Goal: Task Accomplishment & Management: Manage account settings

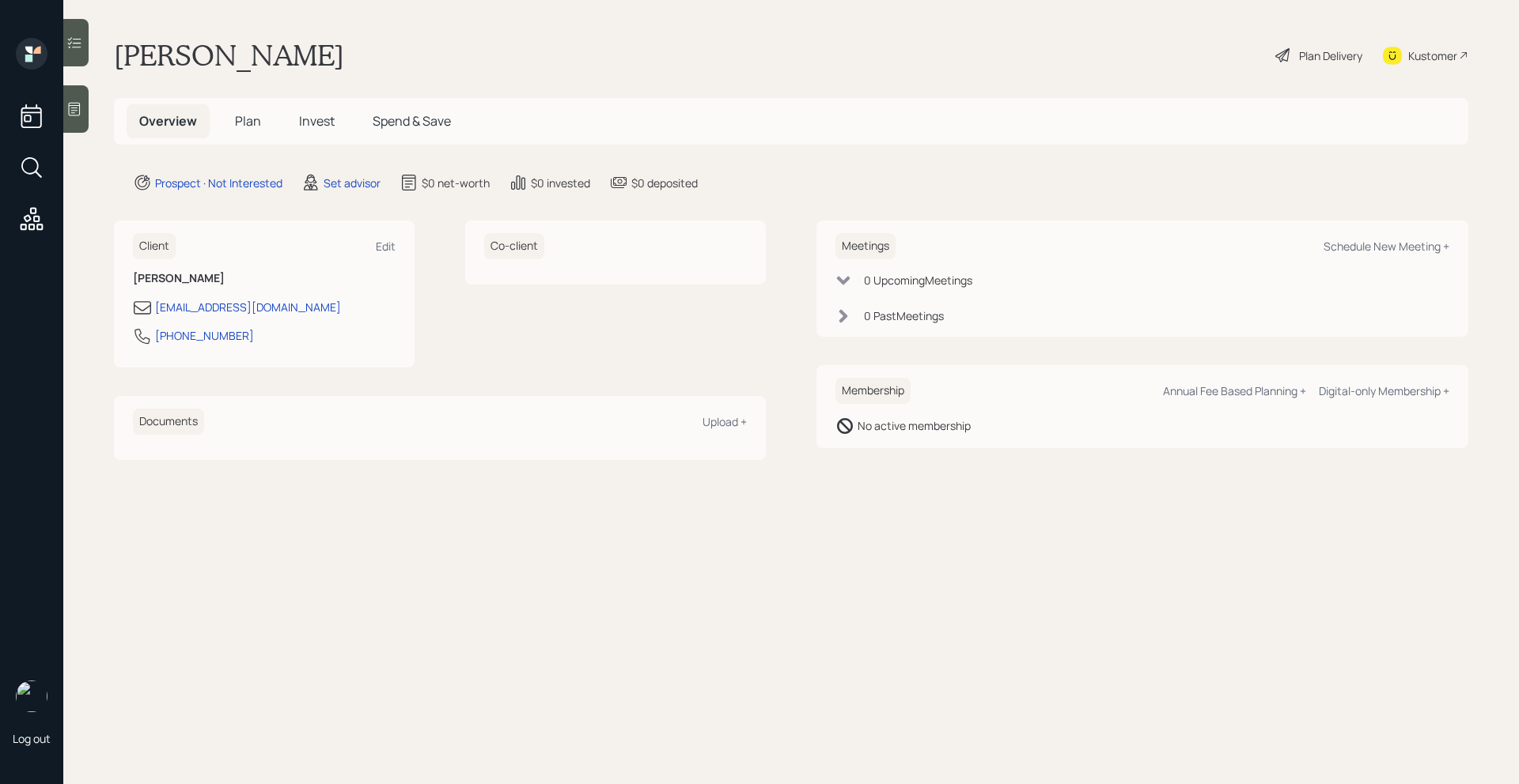
click at [72, 111] on icon at bounding box center [74, 109] width 16 height 16
click at [393, 244] on div "Edit" at bounding box center [385, 246] width 20 height 15
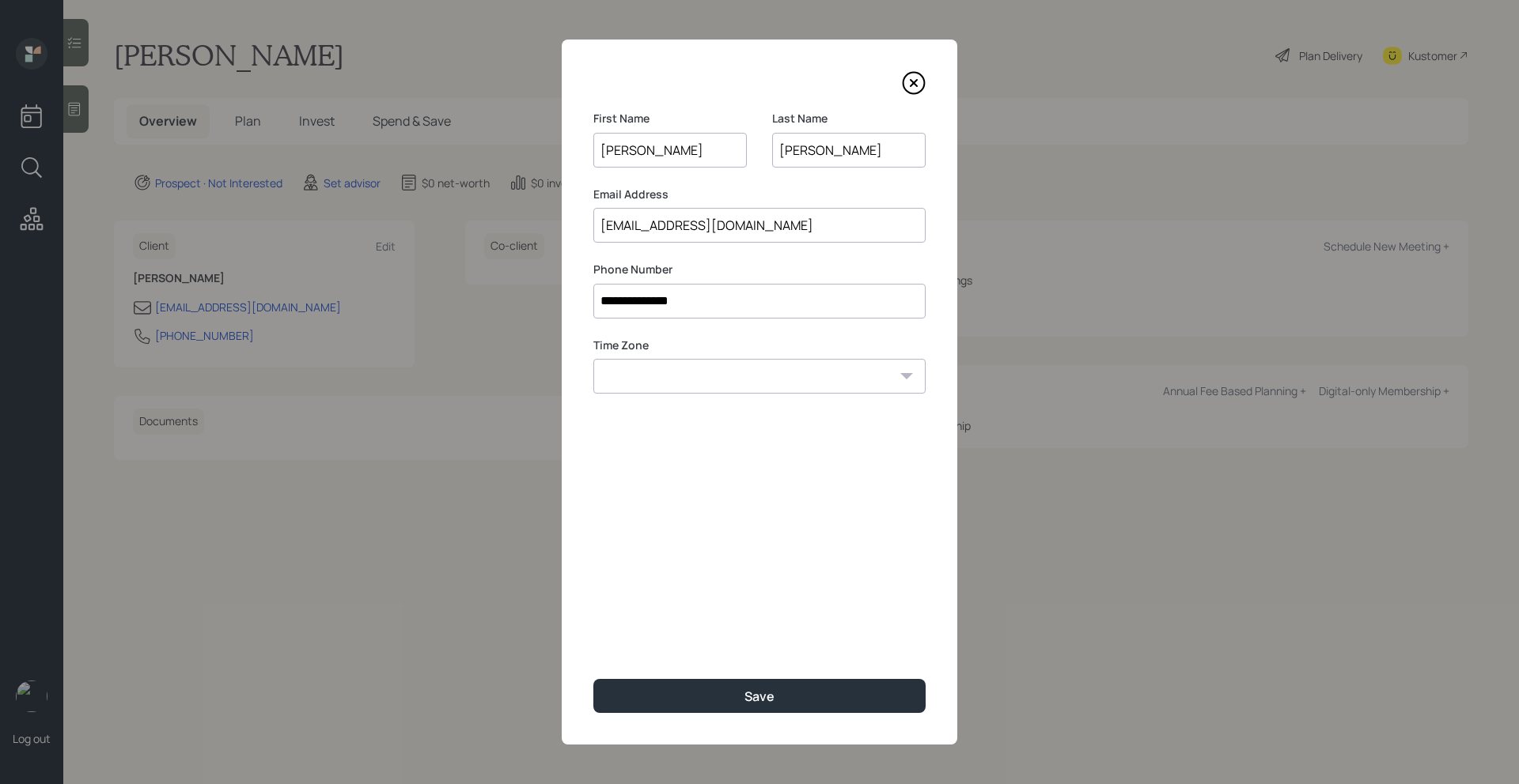
drag, startPoint x: 725, startPoint y: 308, endPoint x: 514, endPoint y: 302, distance: 211.1
click at [514, 302] on div "**********" at bounding box center [759, 392] width 1519 height 784
type input "**********"
click at [800, 376] on select "Eastern Standard Time Central Standard Time Mountain Standard Time Pacific Stan…" at bounding box center [760, 376] width 333 height 35
select select "America/Los_Angeles"
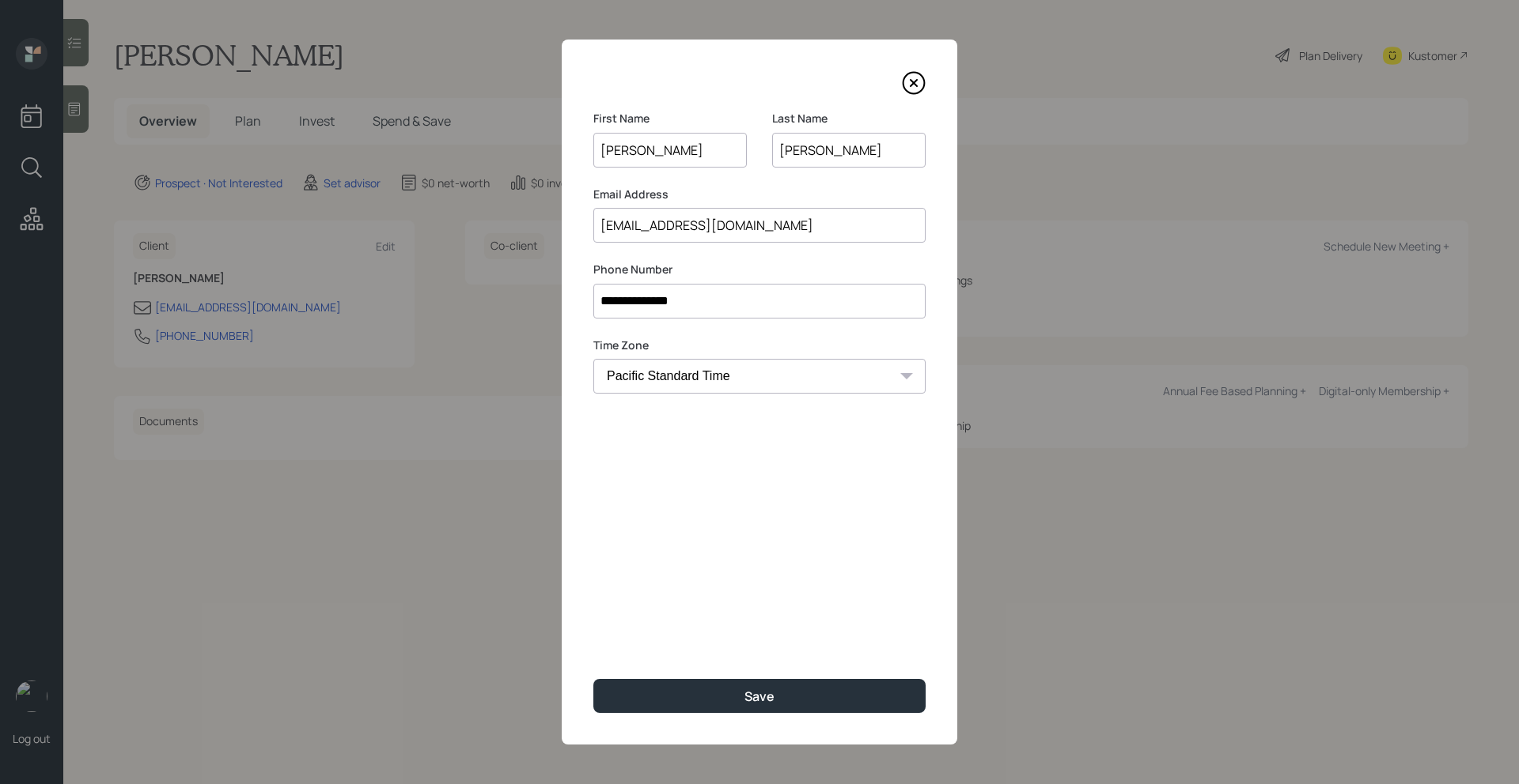
click at [594, 359] on select "Eastern Standard Time Central Standard Time Mountain Standard Time Pacific Stan…" at bounding box center [760, 376] width 333 height 35
click at [715, 694] on button "Save" at bounding box center [760, 696] width 333 height 34
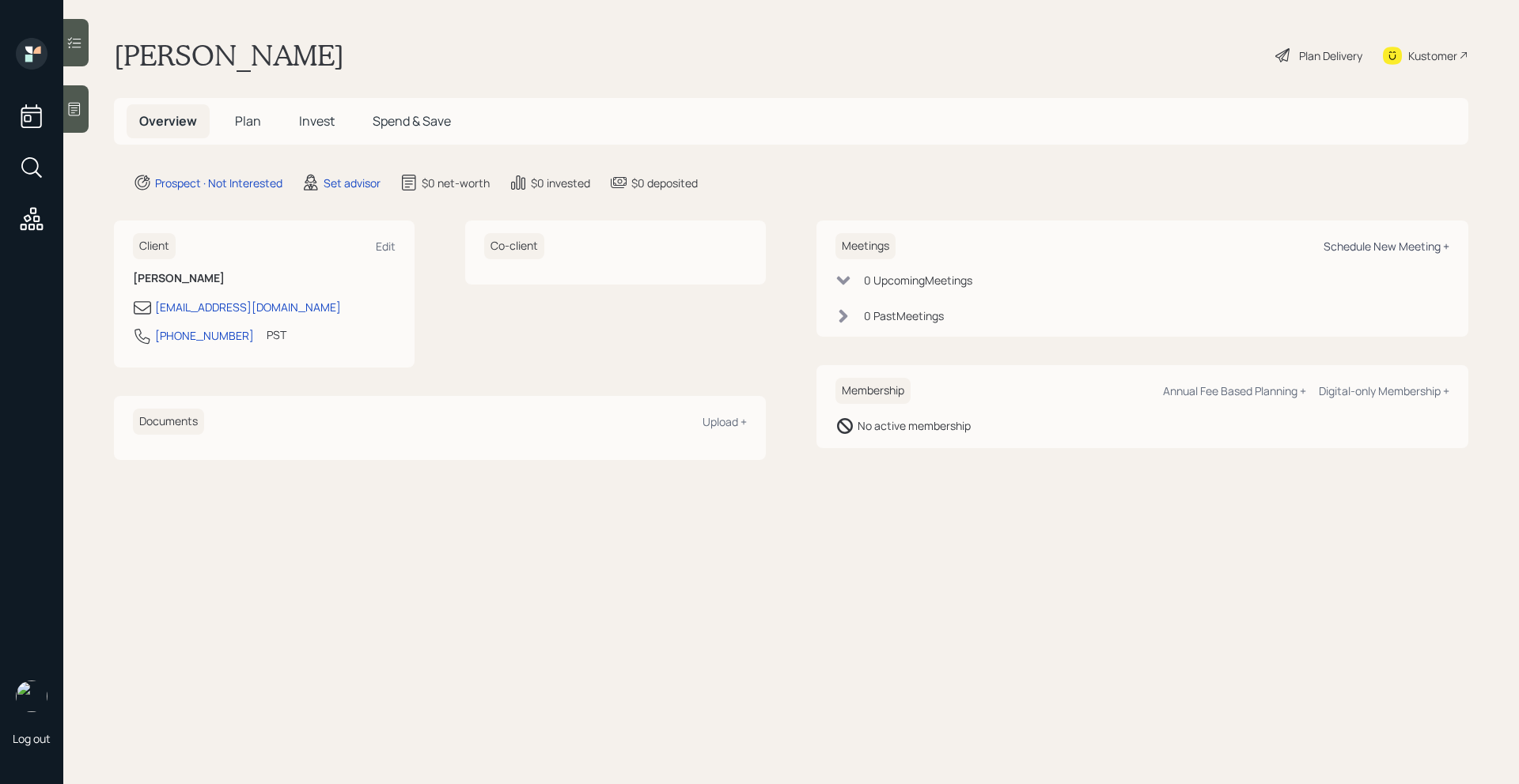
click at [1327, 239] on div "Schedule New Meeting +" at bounding box center [1387, 246] width 126 height 15
select select "round-[PERSON_NAME]"
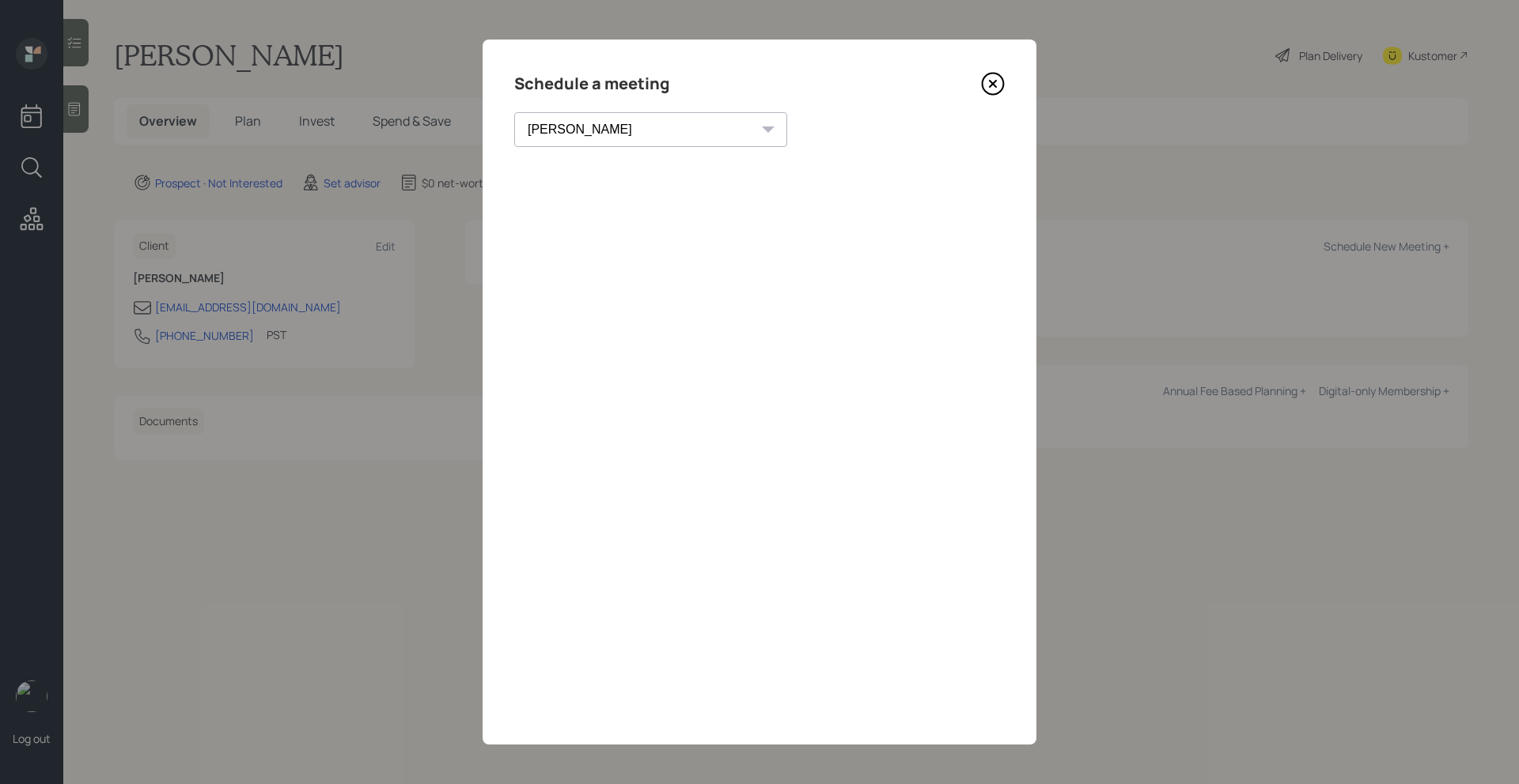
click at [1002, 81] on icon at bounding box center [993, 84] width 22 height 22
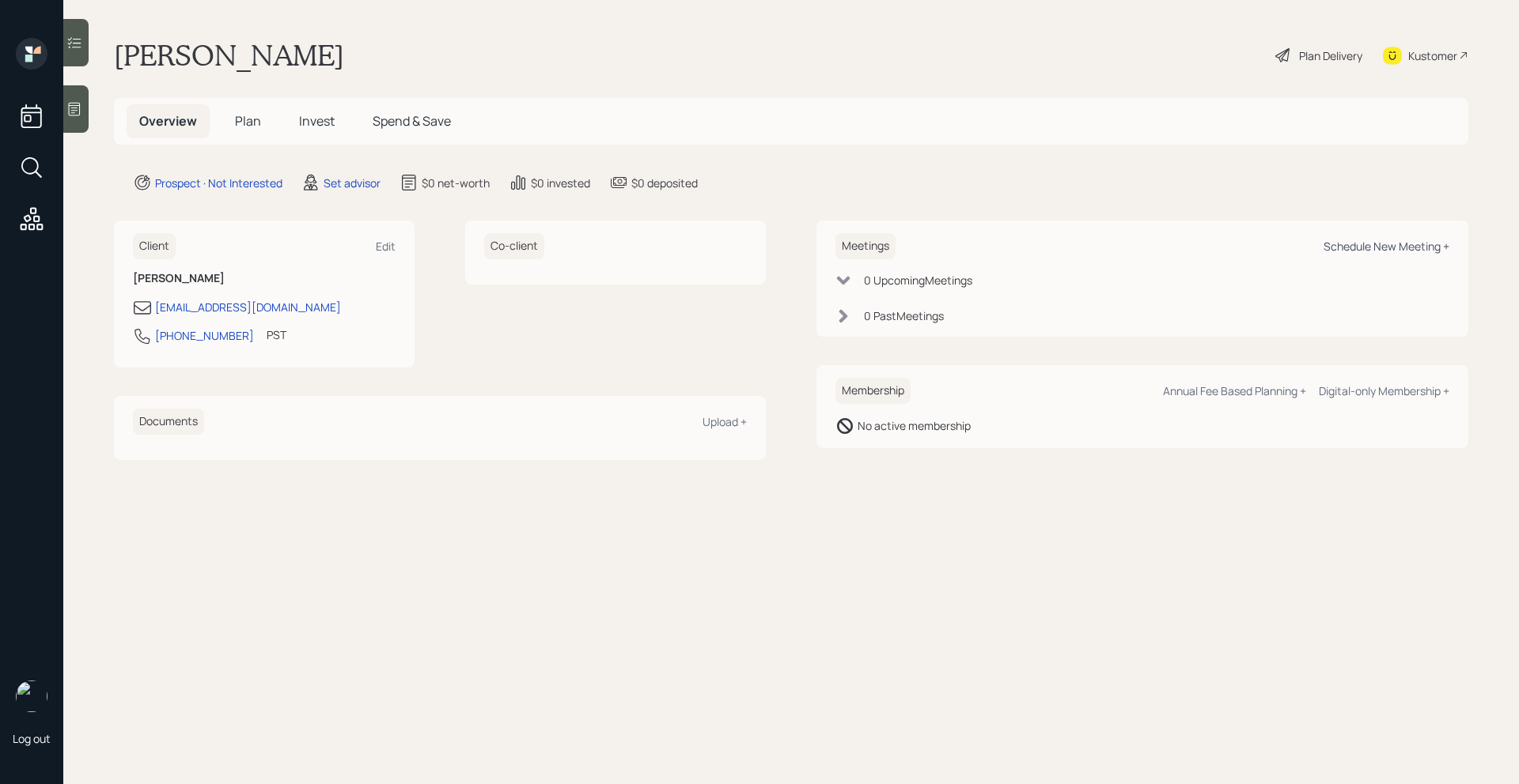
click at [1352, 254] on div "Schedule New Meeting +" at bounding box center [1387, 246] width 126 height 15
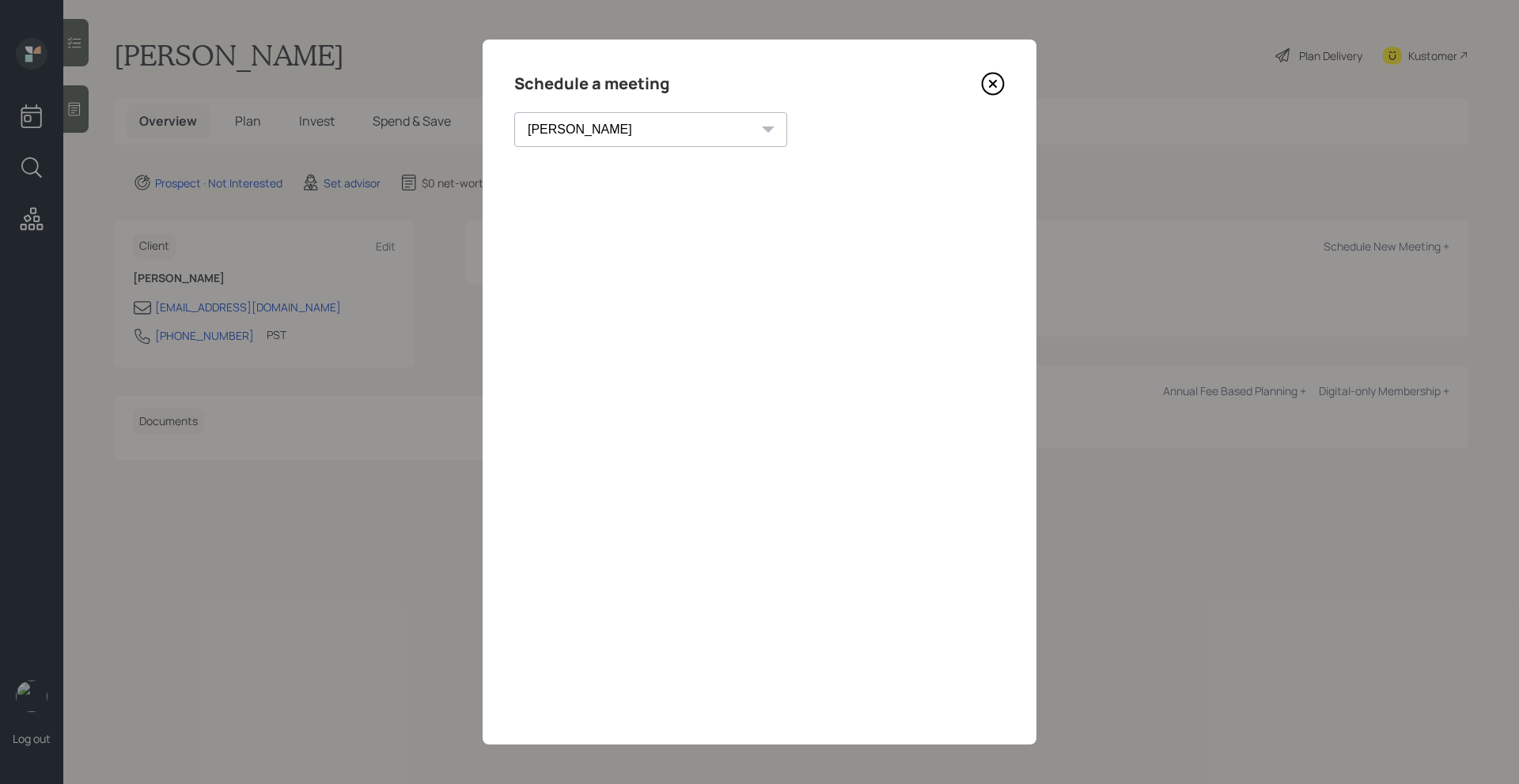
click at [634, 142] on select "[PERSON_NAME] [PERSON_NAME] [PERSON_NAME] [PERSON_NAME] [PERSON_NAME] [PERSON_N…" at bounding box center [650, 130] width 273 height 35
select select "205a2f49-d305-4782-8e90-e36bafbe5565"
click at [514, 113] on select "[PERSON_NAME] [PERSON_NAME] [PERSON_NAME] [PERSON_NAME] [PERSON_NAME] [PERSON_N…" at bounding box center [650, 130] width 273 height 35
click at [1000, 87] on icon at bounding box center [992, 84] width 23 height 23
